Goal: Task Accomplishment & Management: Use online tool/utility

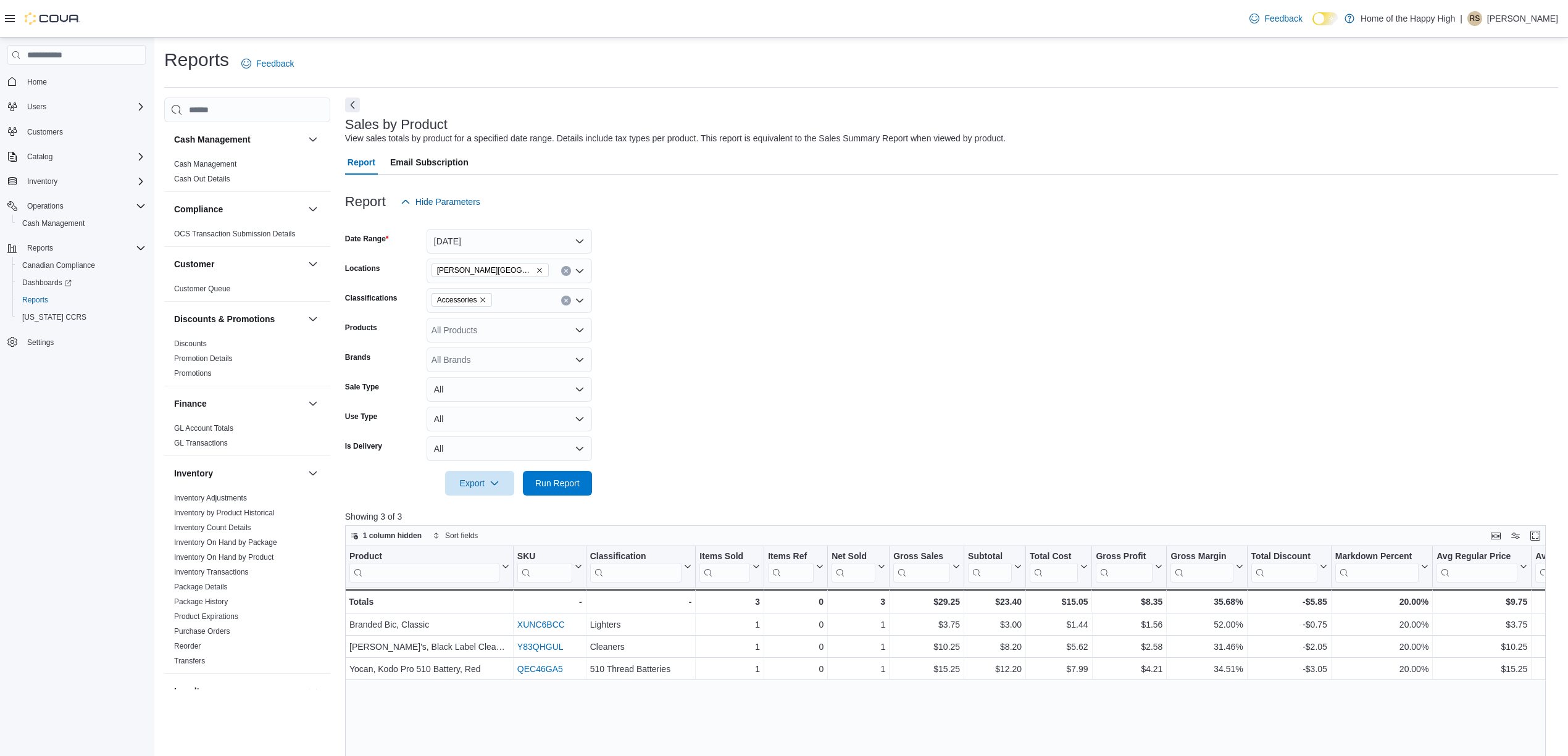
scroll to position [566, 0]
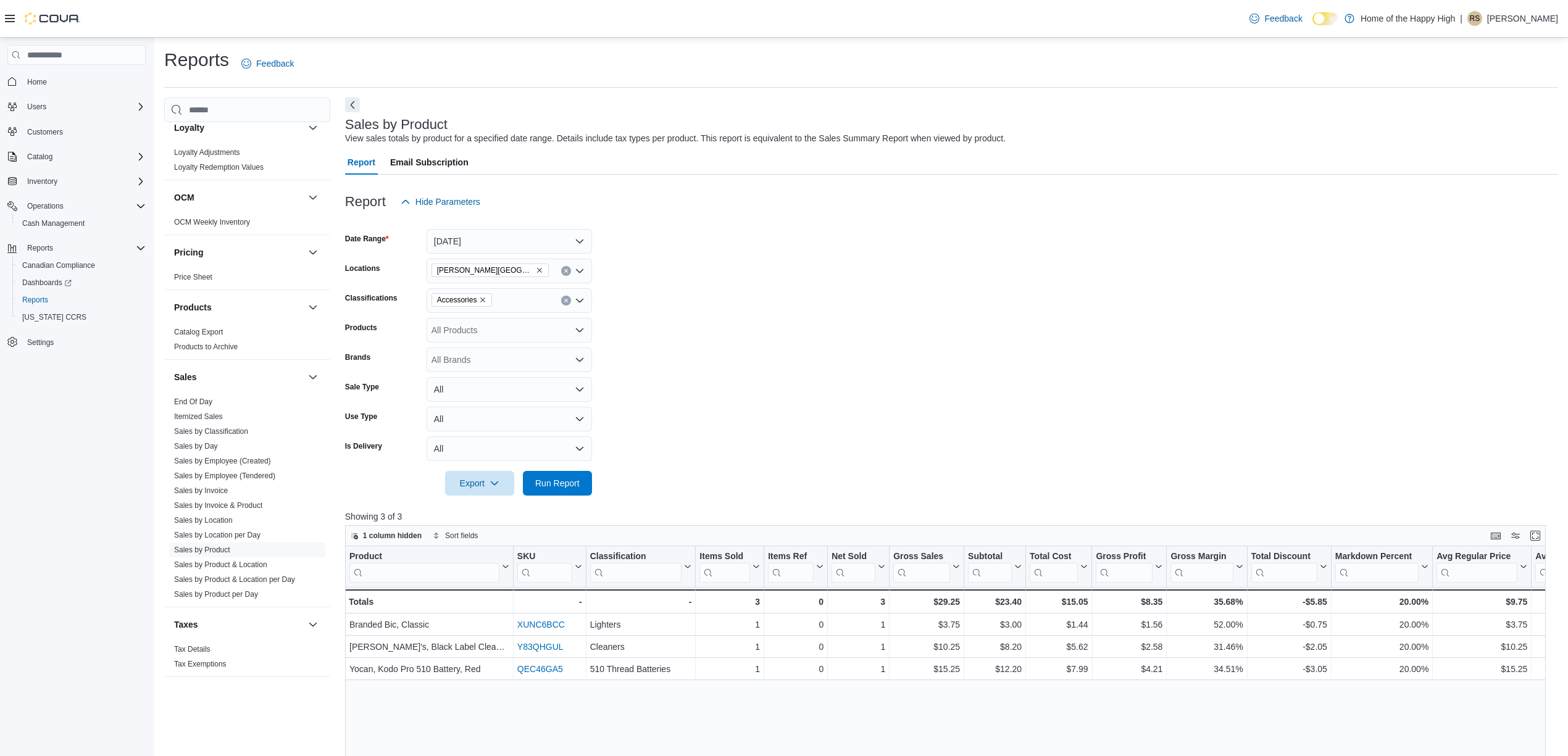
drag, startPoint x: 1110, startPoint y: 298, endPoint x: 895, endPoint y: 332, distance: 217.7
click at [1104, 298] on form "Date Range [DATE] Locations [GEOGRAPHIC_DATA][PERSON_NAME][GEOGRAPHIC_DATA] - F…" at bounding box center [952, 355] width 1213 height 282
click at [213, 521] on link "Sales by Location" at bounding box center [203, 520] width 59 height 9
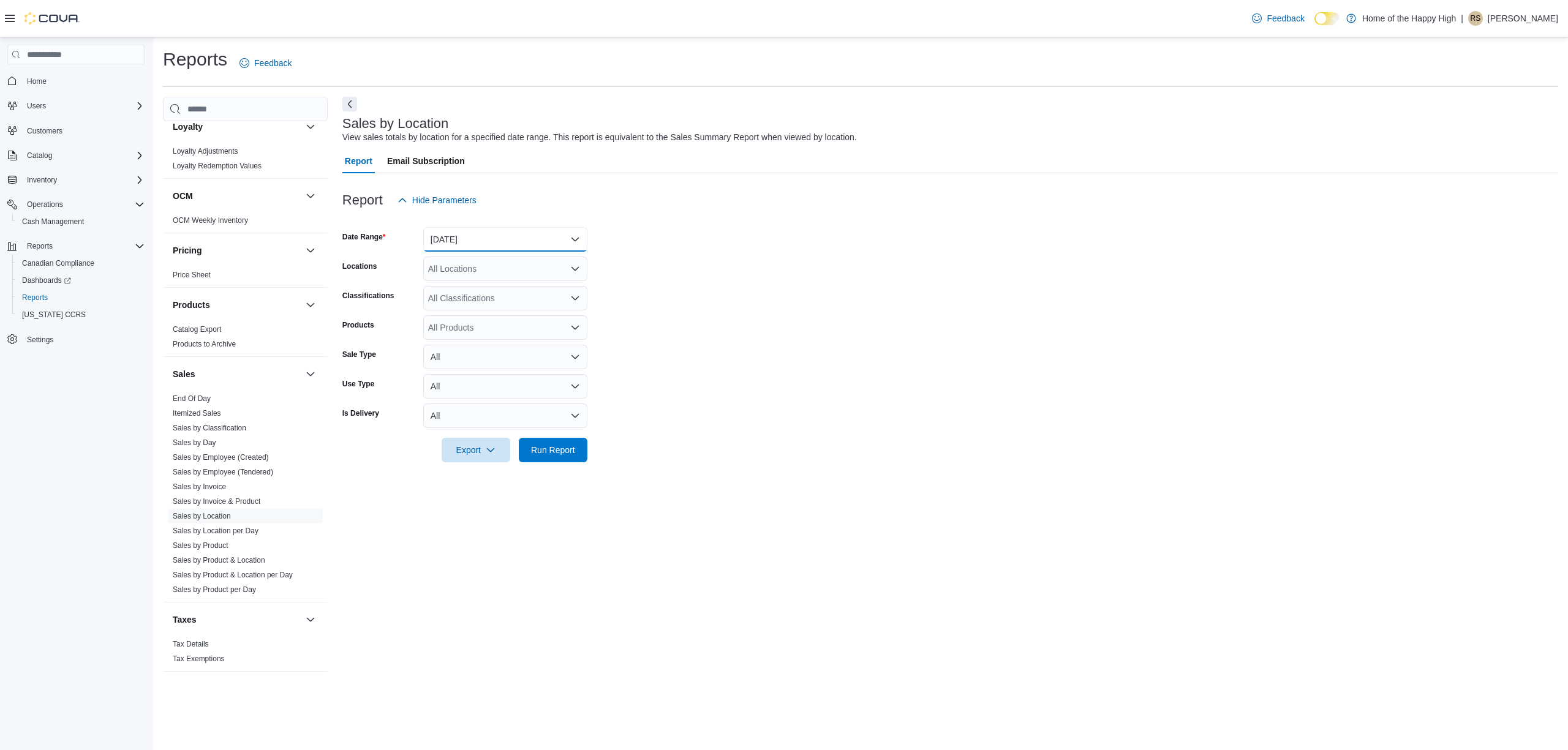
click at [486, 251] on button "[DATE]" at bounding box center [505, 239] width 164 height 24
click at [483, 280] on button "[DATE]" at bounding box center [505, 288] width 164 height 24
click at [494, 259] on div "All Locations" at bounding box center [505, 268] width 164 height 24
type input "****"
click at [513, 288] on span "[PERSON_NAME][GEOGRAPHIC_DATA] - Fire & Flower" at bounding box center [584, 289] width 219 height 12
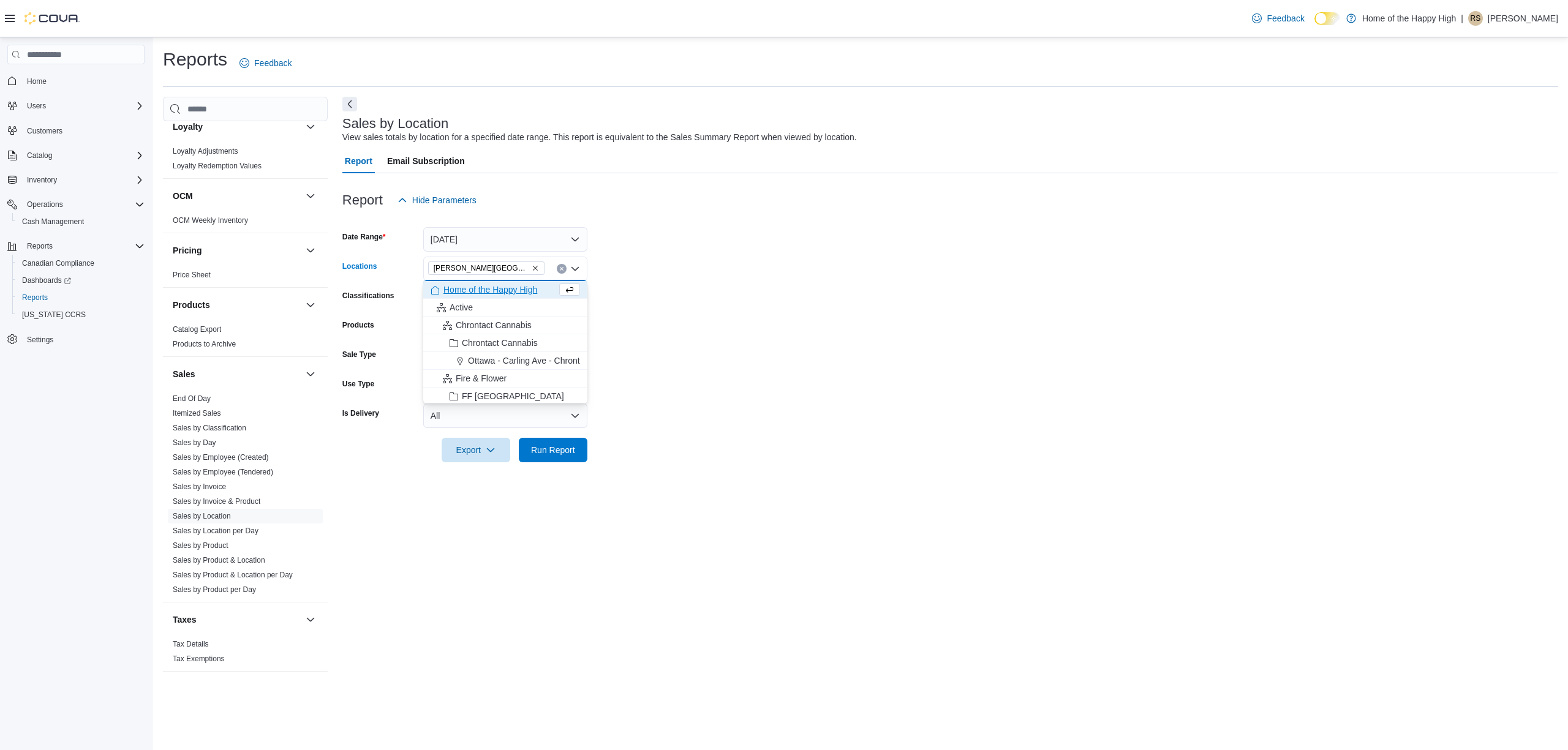
drag, startPoint x: 683, startPoint y: 342, endPoint x: 630, endPoint y: 419, distance: 93.5
click at [683, 347] on form "Date Range [DATE] Locations [GEOGRAPHIC_DATA][PERSON_NAME][GEOGRAPHIC_DATA] - F…" at bounding box center [950, 337] width 1216 height 250
click at [562, 456] on span "Run Report" at bounding box center [553, 449] width 54 height 24
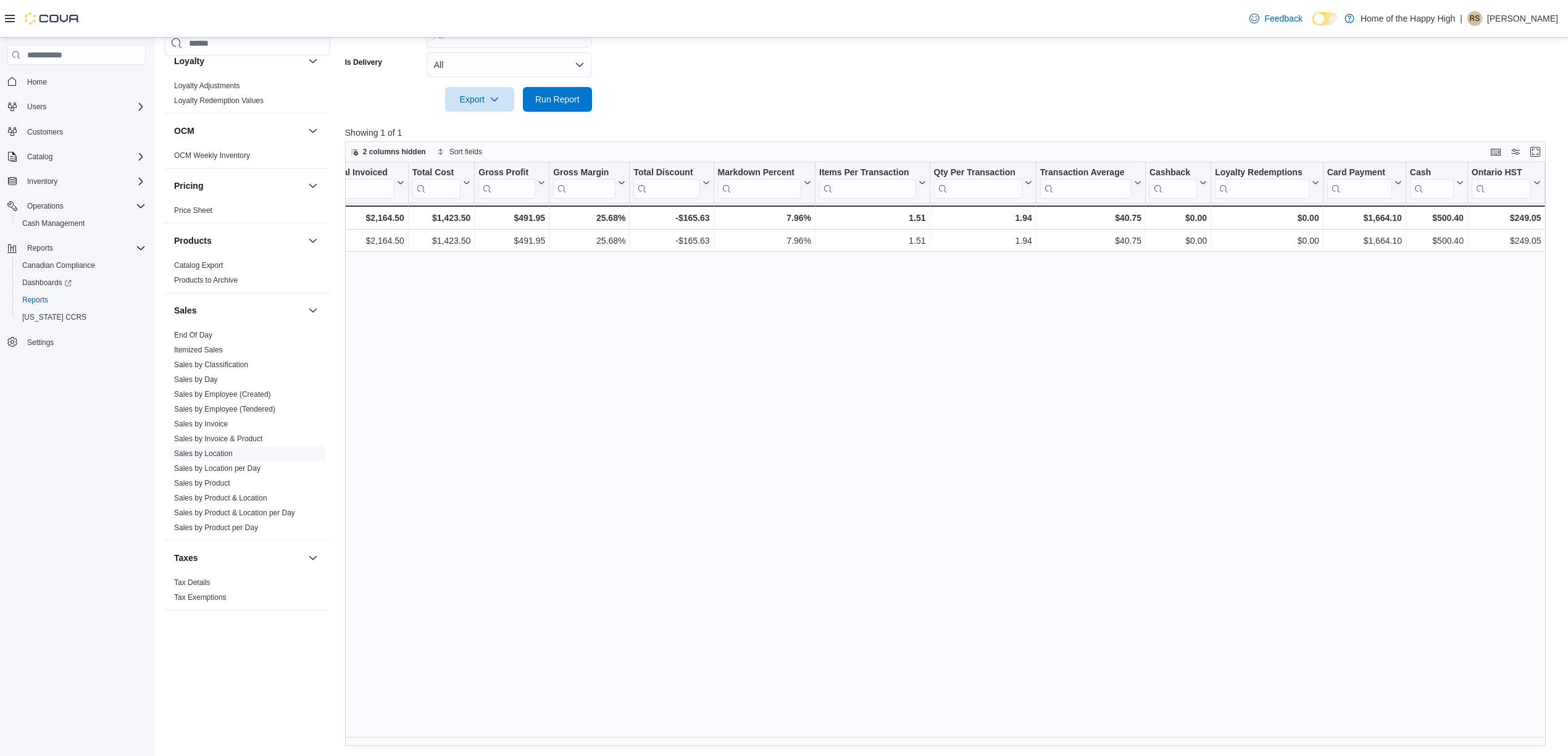
scroll to position [0, 733]
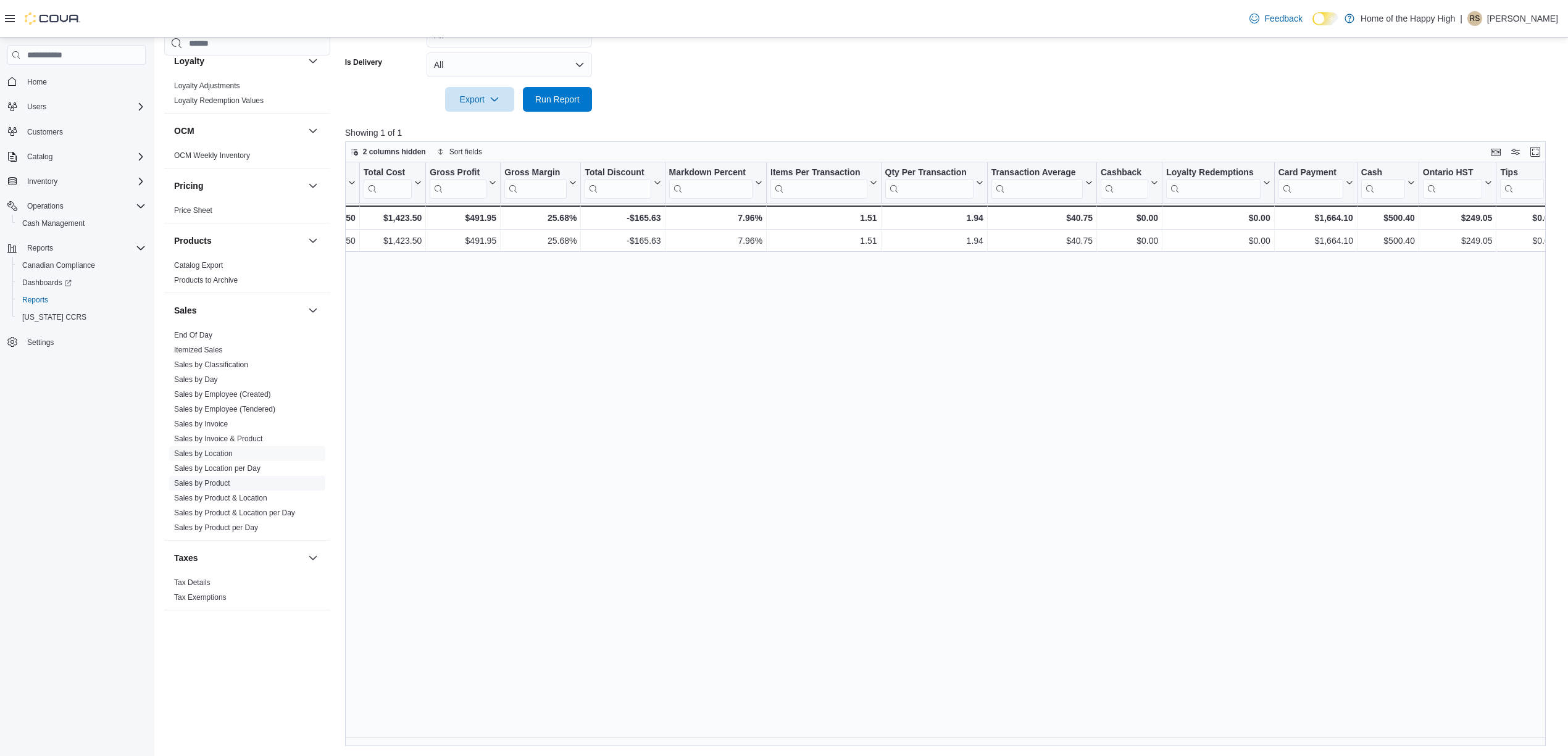
click at [191, 484] on link "Sales by Product" at bounding box center [202, 483] width 56 height 9
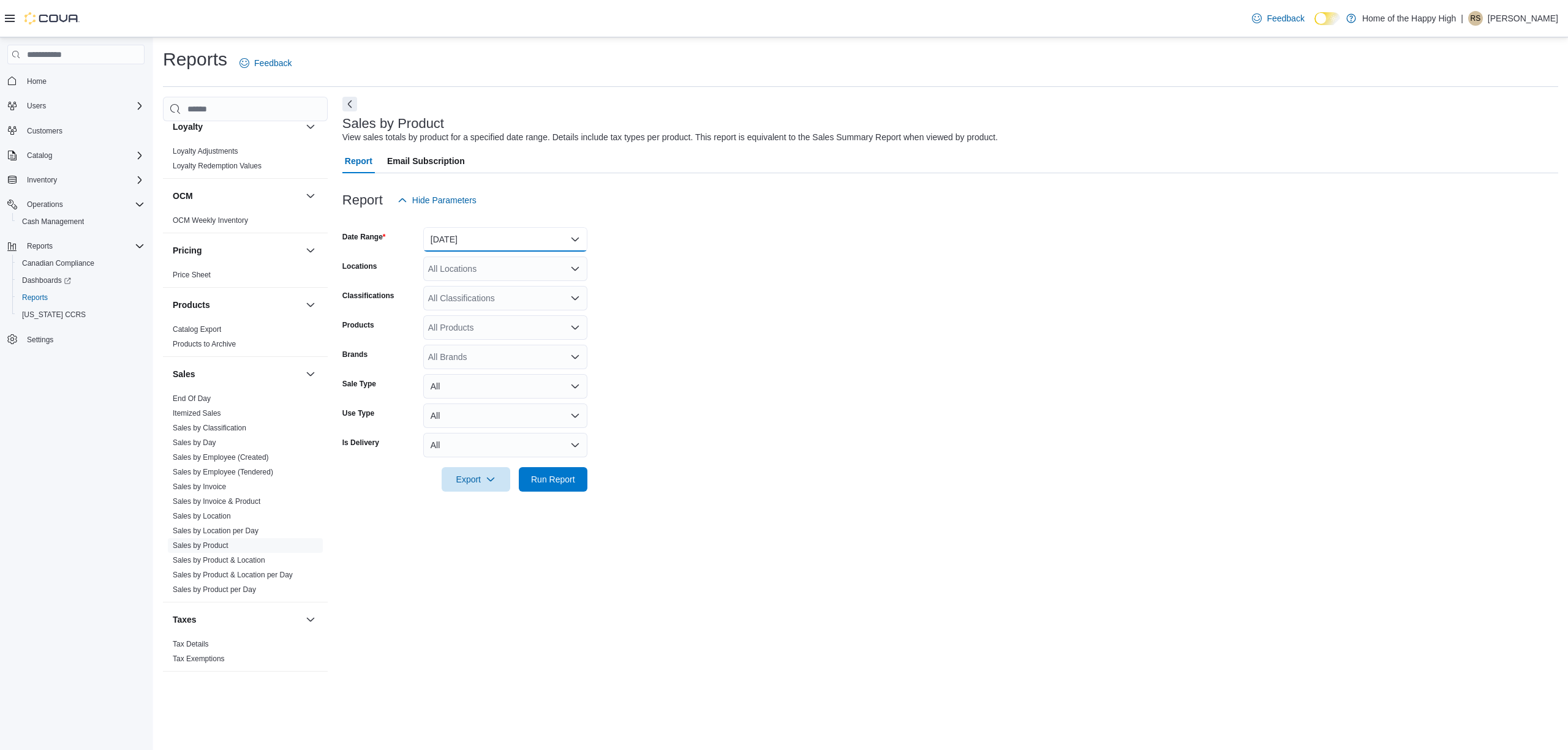
click at [469, 232] on button "[DATE]" at bounding box center [505, 239] width 164 height 24
drag, startPoint x: 489, startPoint y: 286, endPoint x: 495, endPoint y: 282, distance: 7.2
click at [490, 286] on span "[DATE]" at bounding box center [513, 288] width 139 height 14
click at [506, 271] on div "All Locations" at bounding box center [505, 268] width 164 height 24
type input "****"
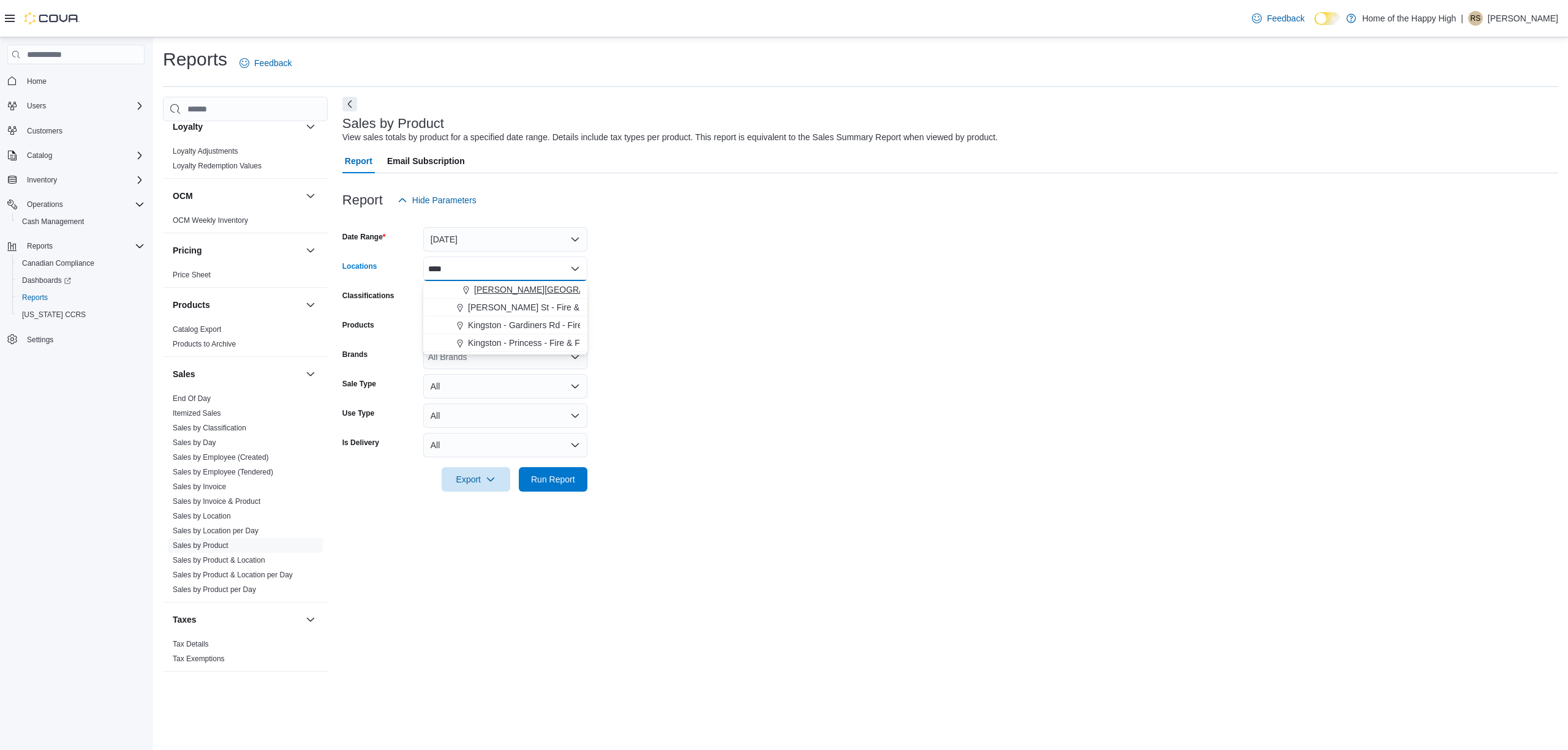
click at [536, 285] on span "[PERSON_NAME][GEOGRAPHIC_DATA] - Fire & Flower" at bounding box center [584, 289] width 219 height 12
click at [604, 329] on form "Date Range [DATE] Locations [GEOGRAPHIC_DATA][PERSON_NAME][GEOGRAPHIC_DATA] - F…" at bounding box center [950, 352] width 1216 height 280
click at [558, 469] on span "Run Report" at bounding box center [553, 479] width 54 height 24
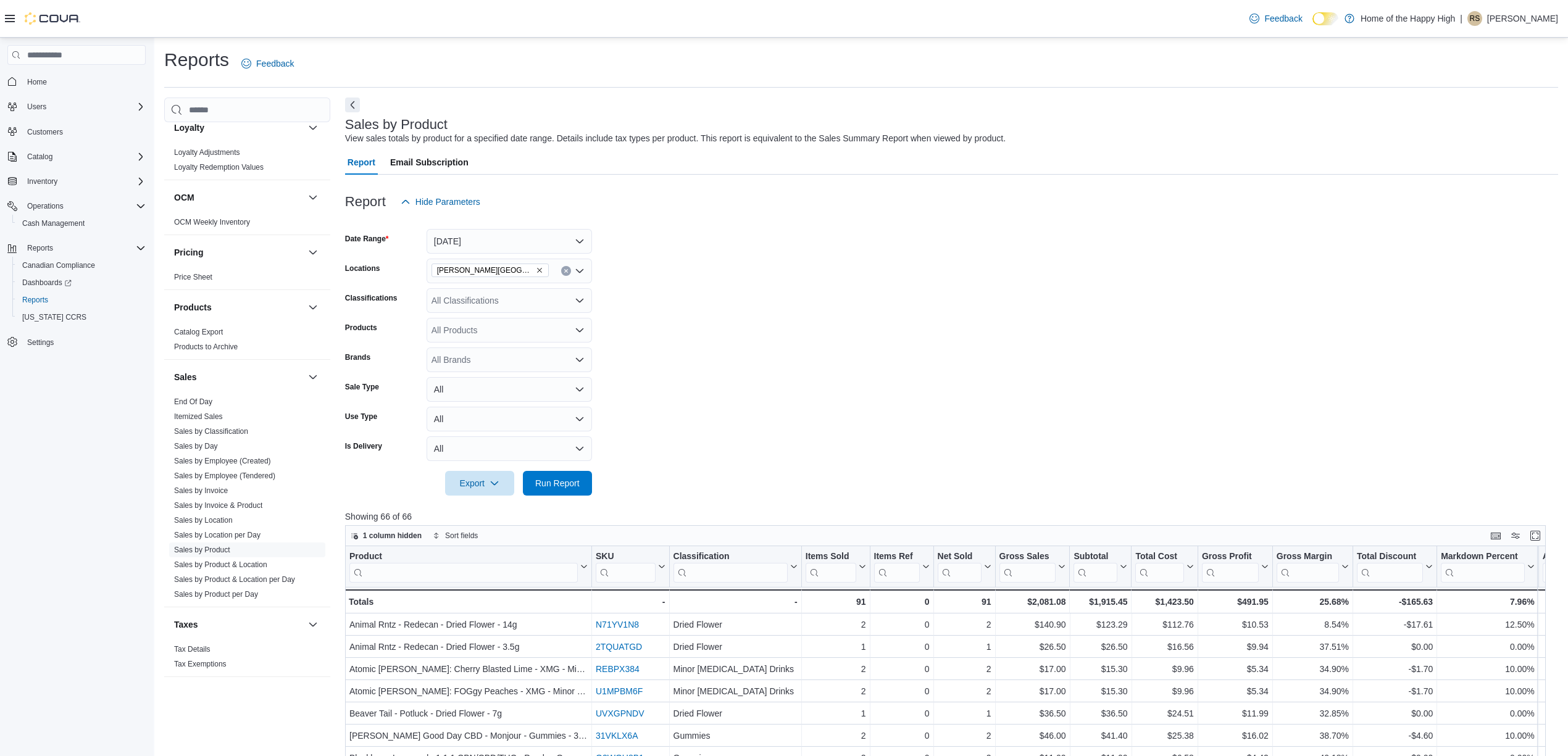
click at [453, 299] on div "All Classifications" at bounding box center [509, 300] width 165 height 25
type input "***"
drag, startPoint x: 483, startPoint y: 324, endPoint x: 630, endPoint y: 372, distance: 154.6
click at [483, 324] on span "Accessories" at bounding box center [476, 321] width 46 height 12
click at [685, 383] on form "Date Range [DATE] Locations [GEOGRAPHIC_DATA][PERSON_NAME][GEOGRAPHIC_DATA] - F…" at bounding box center [952, 355] width 1213 height 282
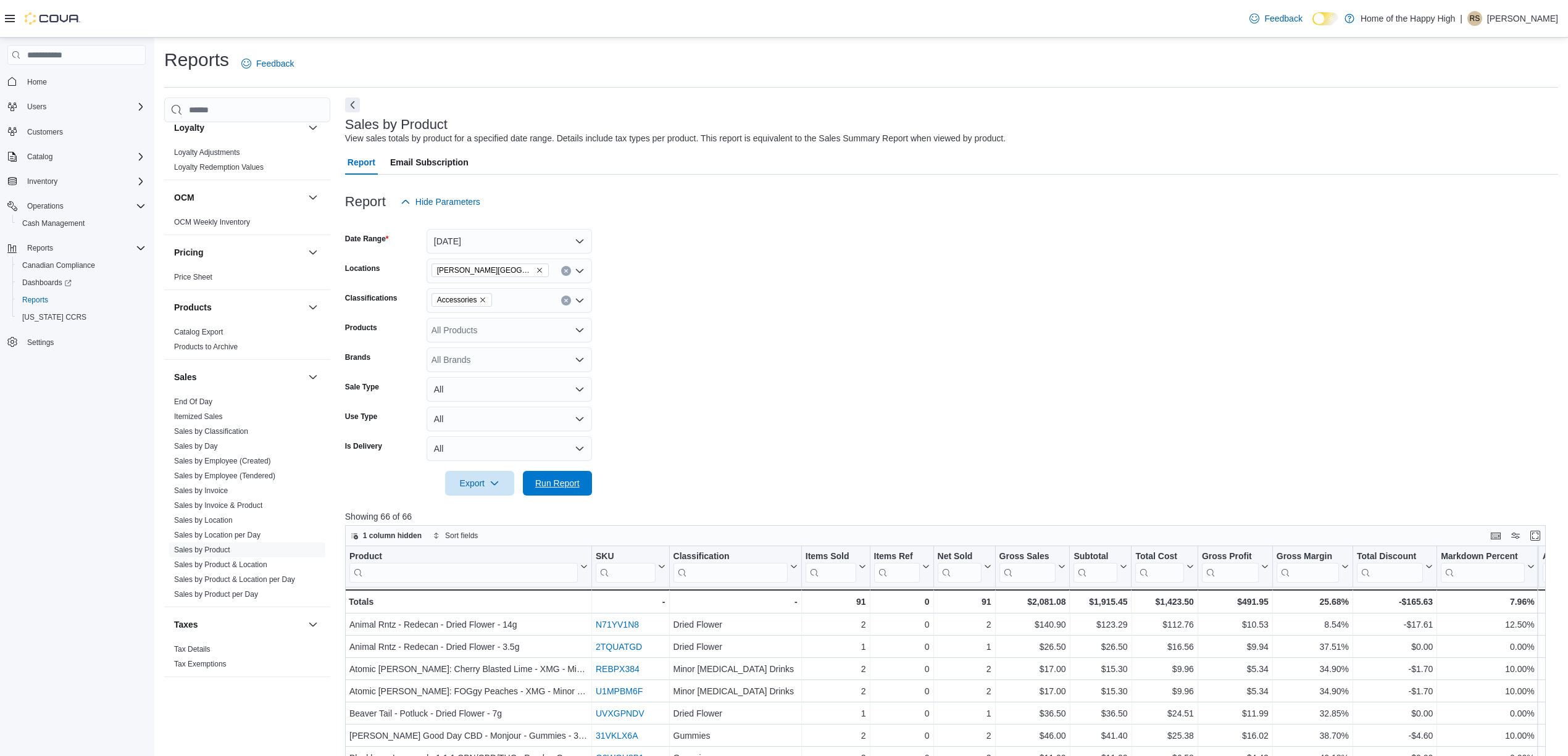
drag, startPoint x: 572, startPoint y: 491, endPoint x: 641, endPoint y: 443, distance: 84.1
click at [573, 491] on span "Run Report" at bounding box center [557, 483] width 54 height 25
